Goal: Information Seeking & Learning: Learn about a topic

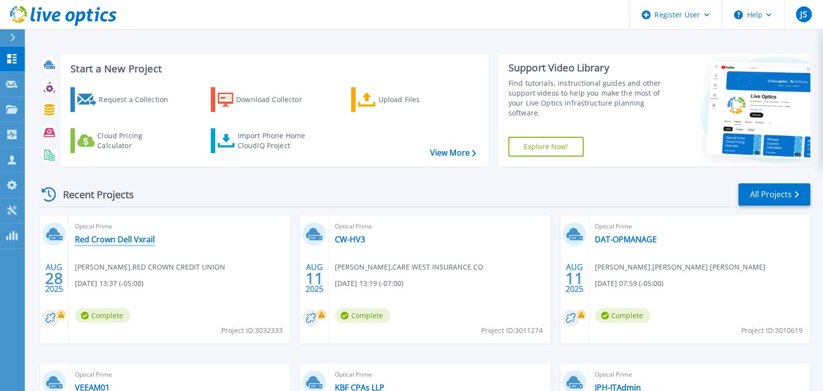
click at [106, 243] on link "Red Crown Dell Vxrail" at bounding box center [115, 240] width 80 height 10
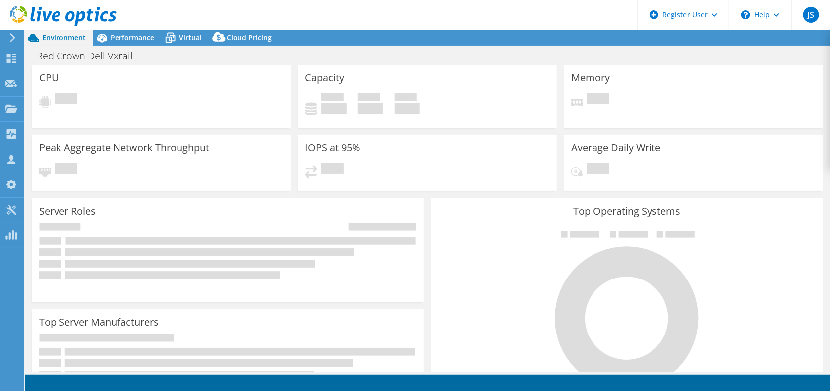
select select "USD"
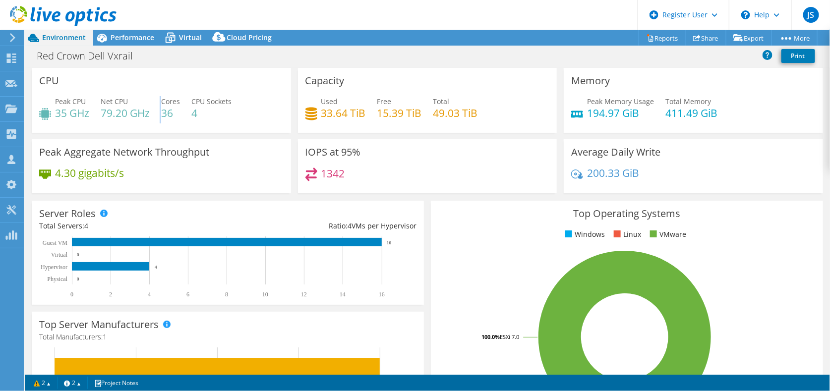
drag, startPoint x: 153, startPoint y: 136, endPoint x: 173, endPoint y: 151, distance: 25.1
click at [157, 135] on div "CPU Peak CPU 35 GHz Net CPU 79.20 GHz Cores 36 CPU Sockets 4" at bounding box center [161, 103] width 266 height 71
click at [124, 38] on span "Performance" at bounding box center [133, 37] width 44 height 9
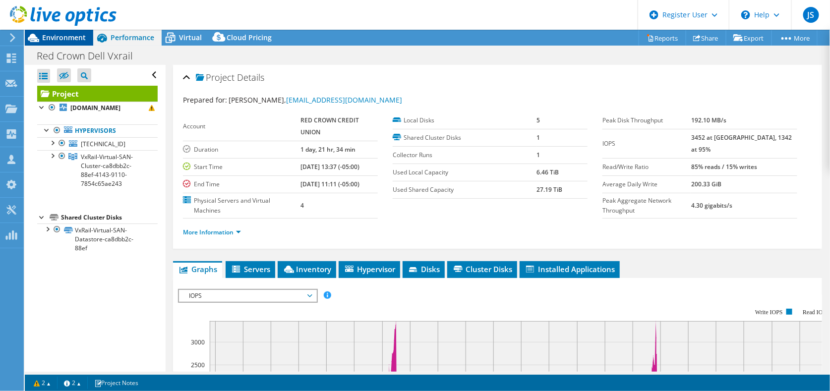
click at [63, 36] on span "Environment" at bounding box center [64, 37] width 44 height 9
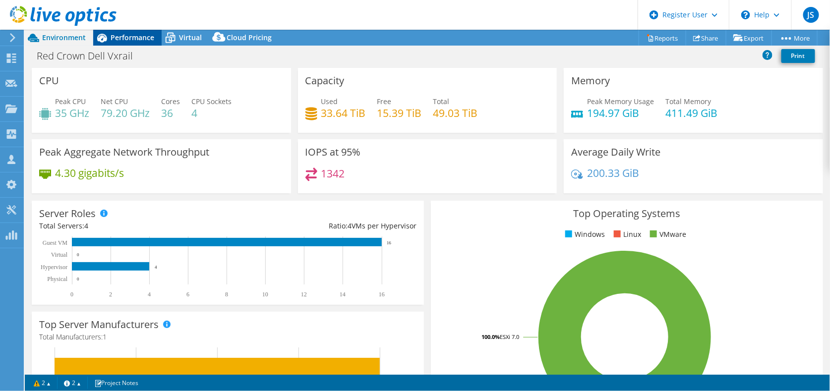
click at [125, 38] on span "Performance" at bounding box center [133, 37] width 44 height 9
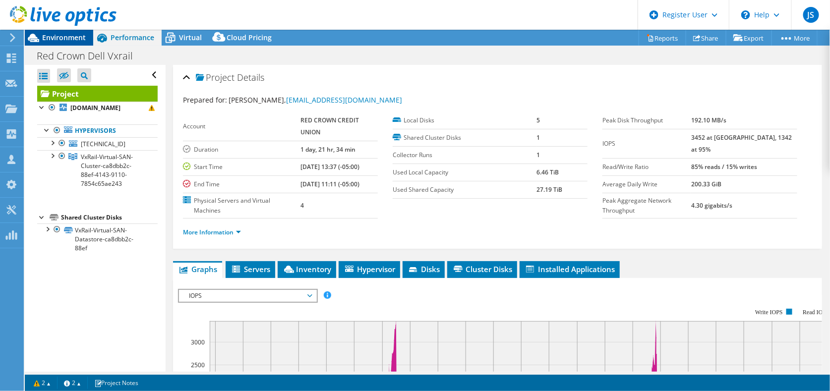
click at [54, 39] on span "Environment" at bounding box center [64, 37] width 44 height 9
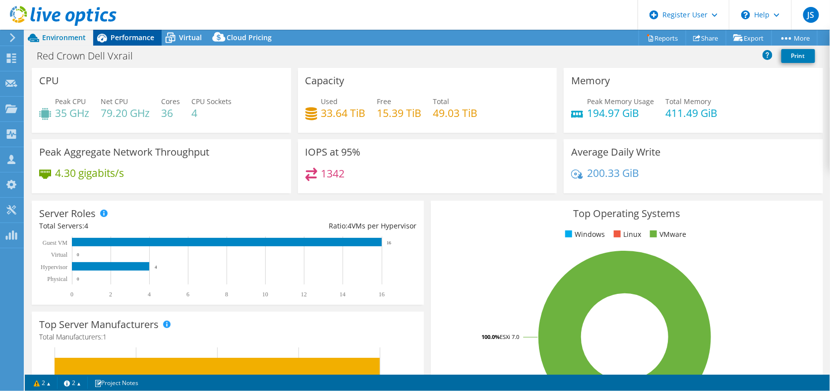
click at [114, 36] on span "Performance" at bounding box center [133, 37] width 44 height 9
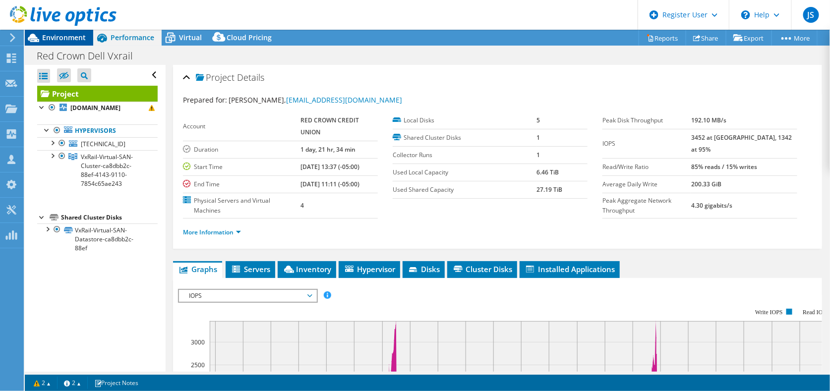
click at [63, 39] on span "Environment" at bounding box center [64, 37] width 44 height 9
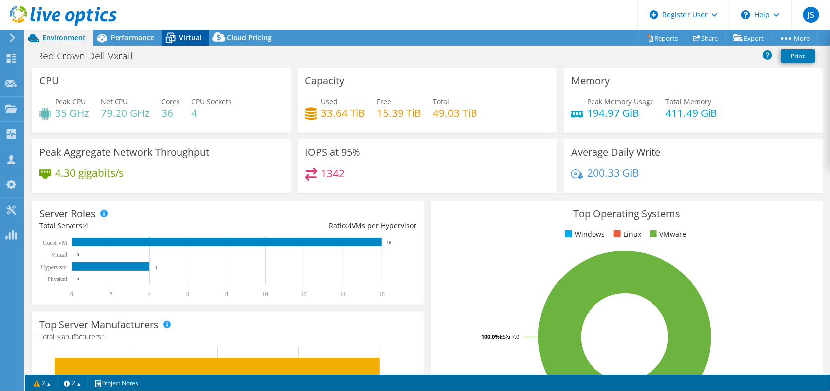
click at [190, 37] on span "Virtual" at bounding box center [190, 37] width 23 height 9
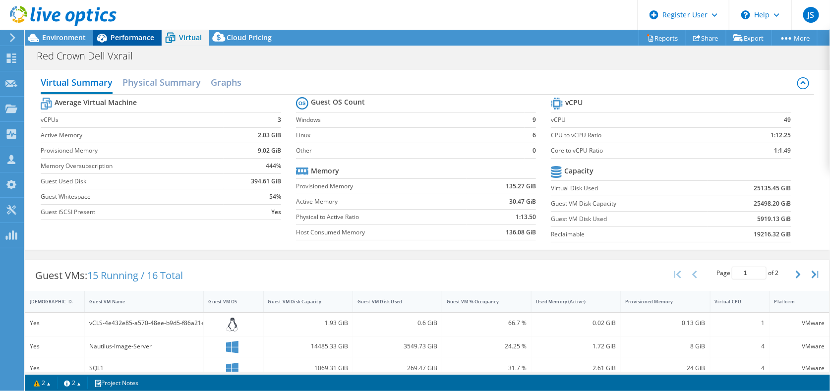
click at [125, 37] on span "Performance" at bounding box center [133, 37] width 44 height 9
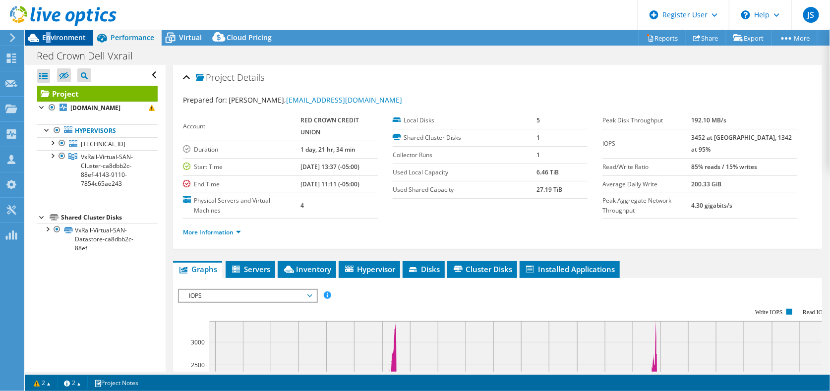
click at [50, 34] on span "Environment" at bounding box center [64, 37] width 44 height 9
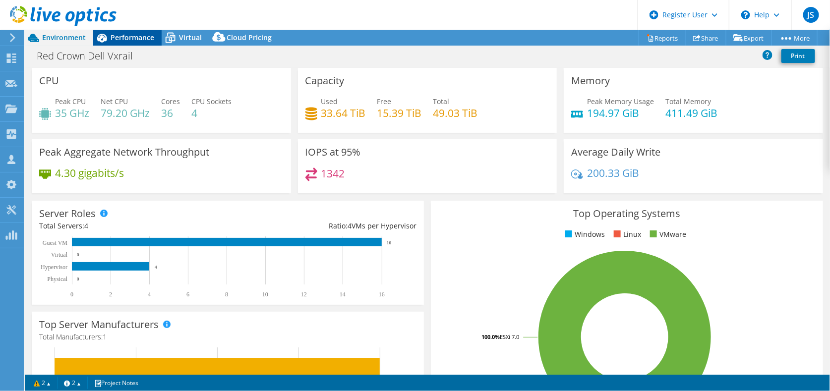
click at [131, 38] on span "Performance" at bounding box center [133, 37] width 44 height 9
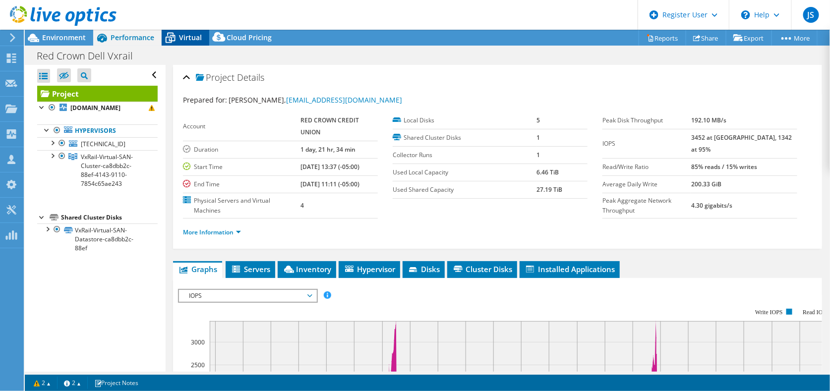
click at [187, 39] on span "Virtual" at bounding box center [190, 37] width 23 height 9
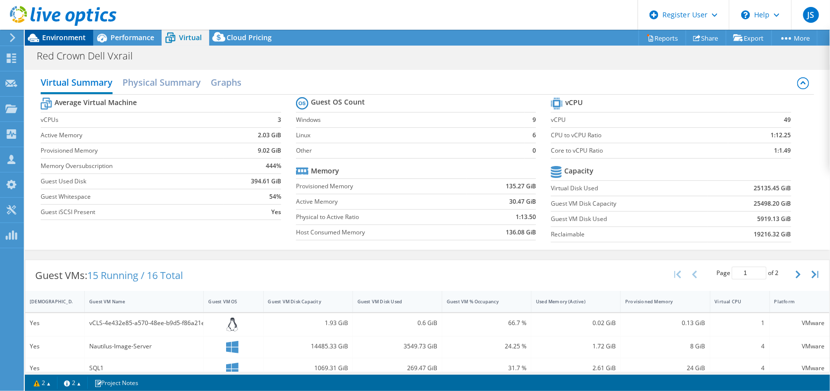
click at [53, 39] on span "Environment" at bounding box center [64, 37] width 44 height 9
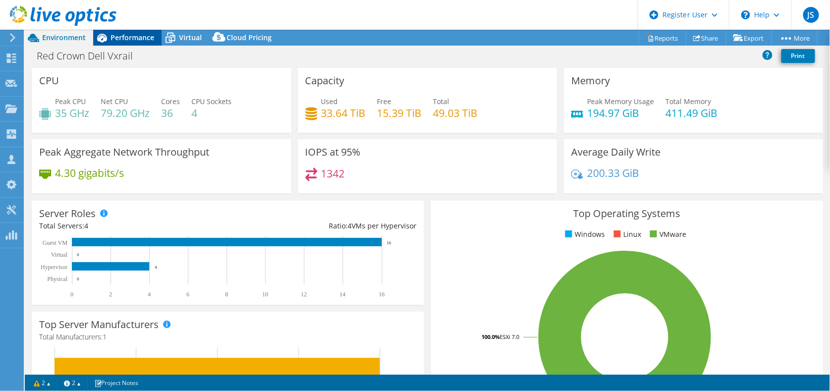
click at [132, 35] on span "Performance" at bounding box center [133, 37] width 44 height 9
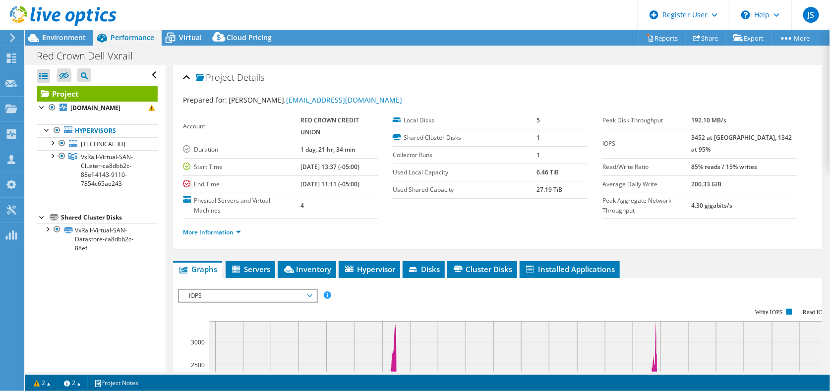
click at [257, 261] on div "Project Details Prepared for: [PERSON_NAME], [PERSON_NAME][EMAIL_ADDRESS][DOMAI…" at bounding box center [498, 380] width 664 height 630
click at [257, 261] on li "Servers" at bounding box center [251, 269] width 50 height 17
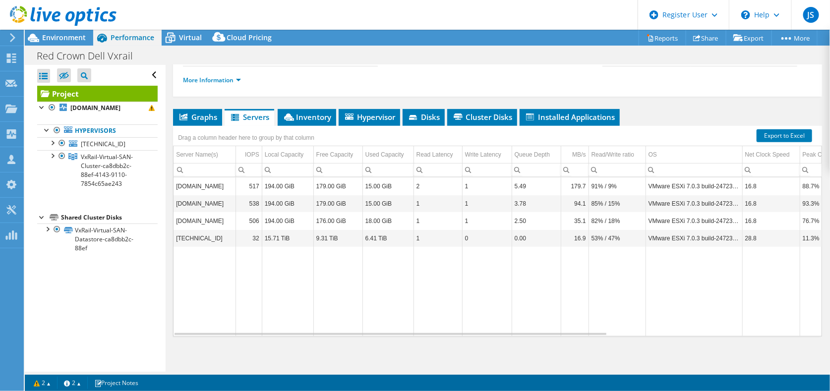
scroll to position [3, 0]
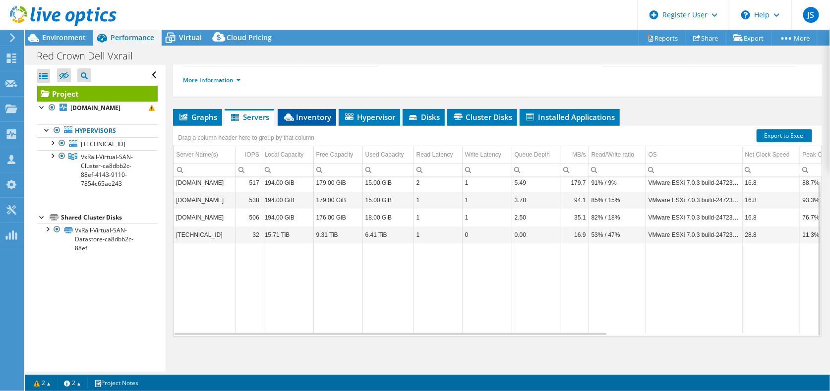
click at [300, 112] on span "Inventory" at bounding box center [307, 117] width 49 height 10
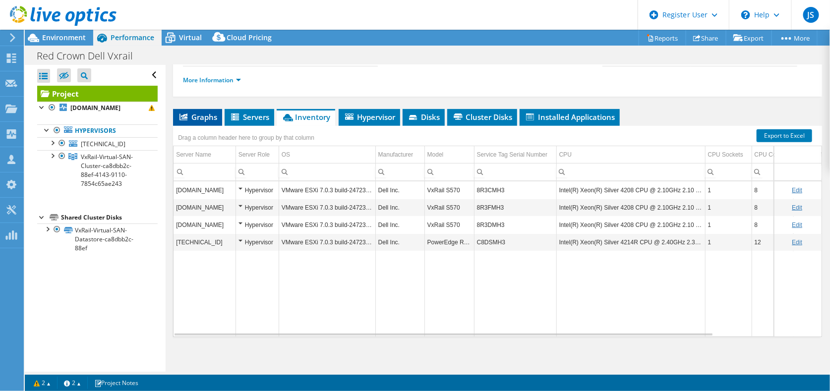
click at [202, 112] on span "Graphs" at bounding box center [197, 117] width 39 height 10
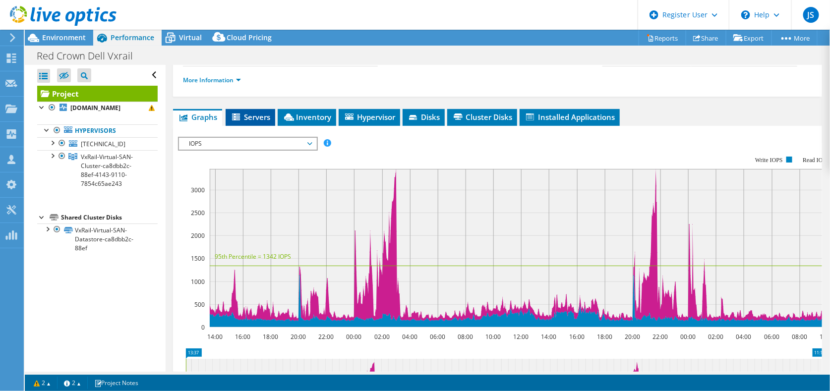
click at [250, 116] on span "Servers" at bounding box center [251, 117] width 40 height 10
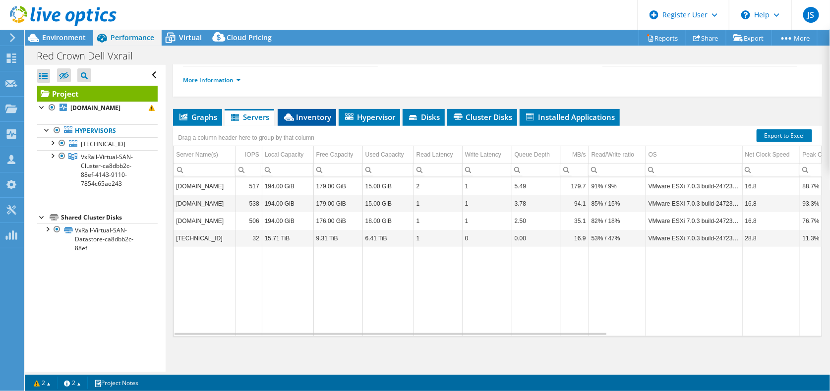
click at [306, 117] on span "Inventory" at bounding box center [307, 117] width 49 height 10
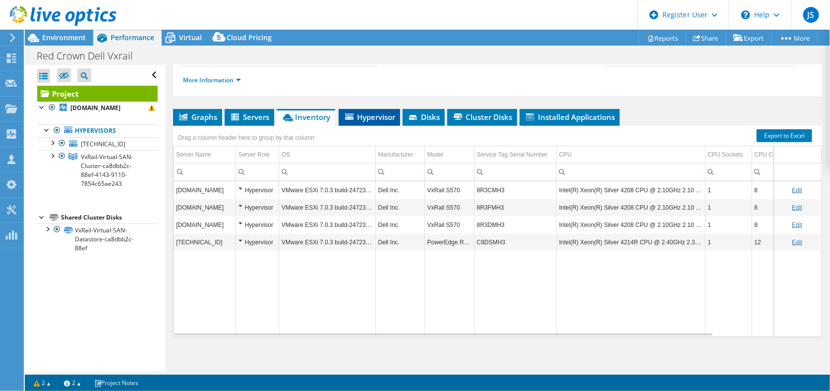
click at [367, 112] on span "Hypervisor" at bounding box center [370, 117] width 52 height 10
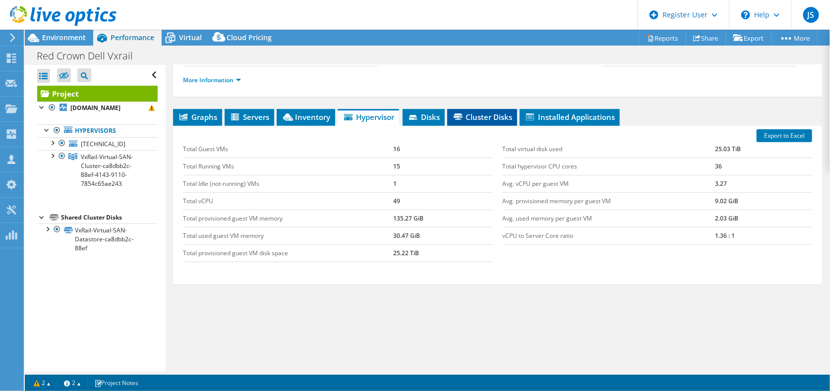
click at [471, 112] on span "Cluster Disks" at bounding box center [482, 117] width 60 height 10
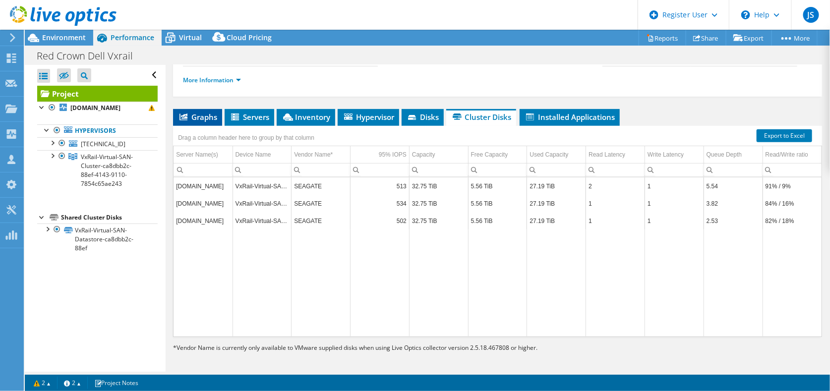
click at [198, 112] on span "Graphs" at bounding box center [197, 117] width 39 height 10
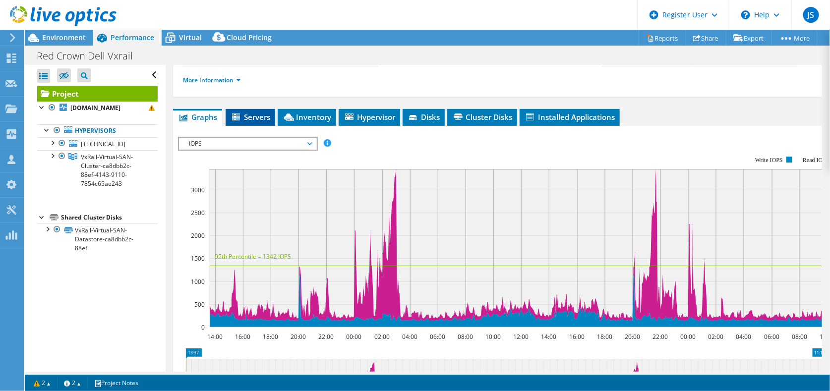
click at [254, 112] on span "Servers" at bounding box center [251, 117] width 40 height 10
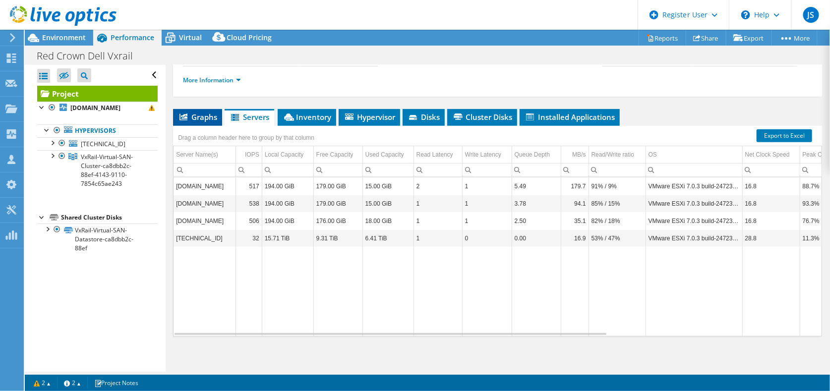
click at [190, 117] on span "Graphs" at bounding box center [197, 117] width 39 height 10
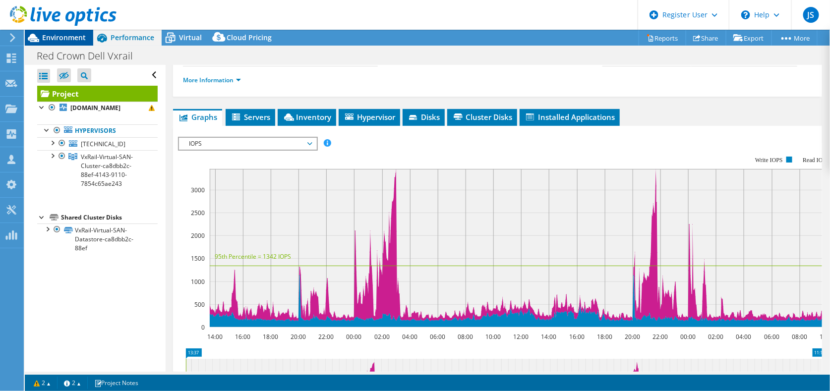
click at [76, 37] on span "Environment" at bounding box center [64, 37] width 44 height 9
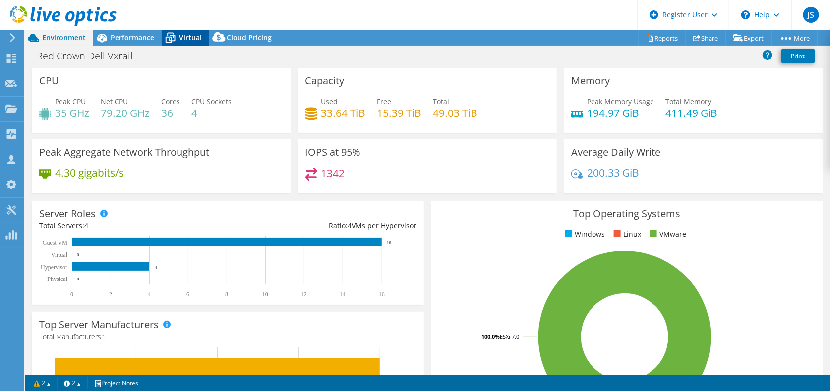
click at [193, 36] on span "Virtual" at bounding box center [190, 37] width 23 height 9
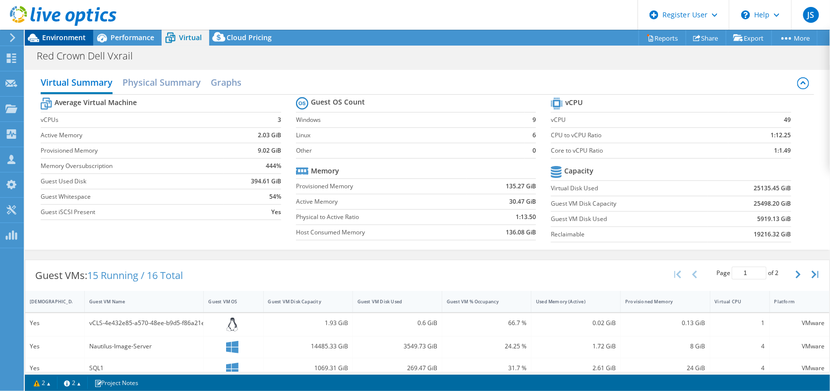
click at [66, 34] on span "Environment" at bounding box center [64, 37] width 44 height 9
